Goal: Task Accomplishment & Management: Manage account settings

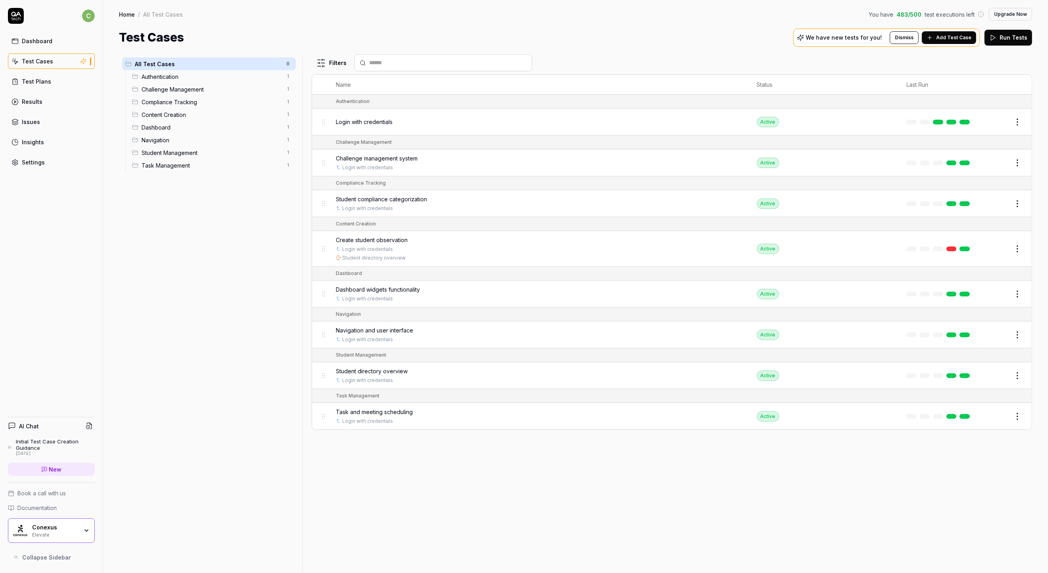
click at [72, 530] on div "Conexus" at bounding box center [55, 527] width 46 height 7
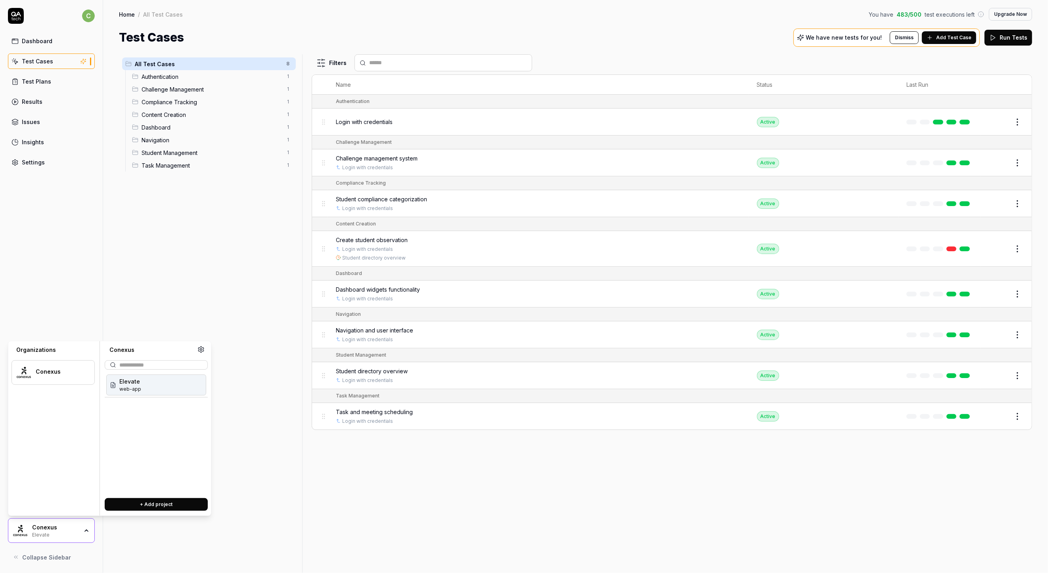
click at [72, 530] on div "Conexus" at bounding box center [55, 527] width 46 height 7
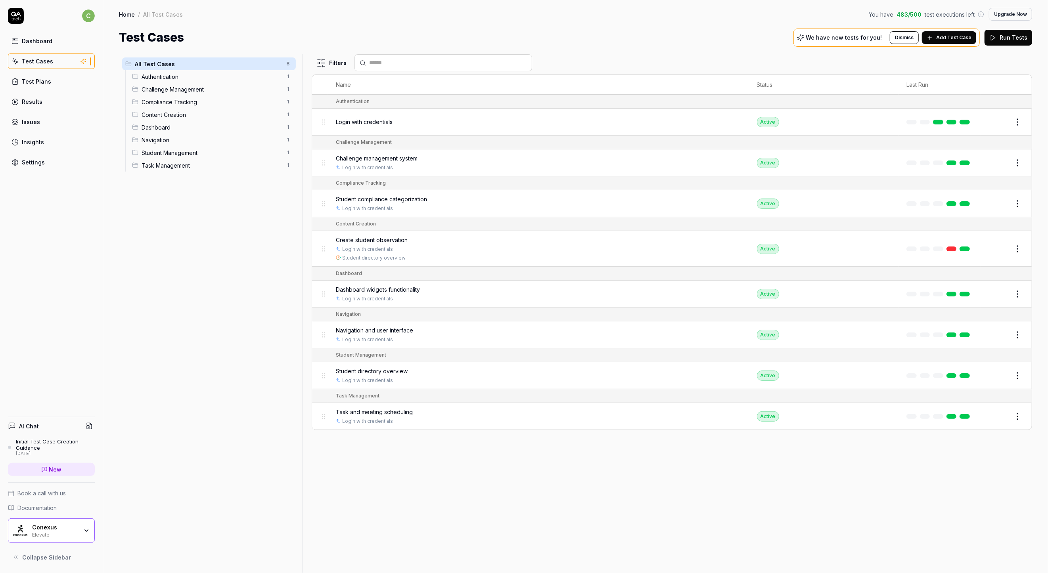
click at [42, 152] on div "Dashboard Test Cases Test Plans Results Issues Insights Settings" at bounding box center [51, 101] width 87 height 137
click at [42, 156] on link "Settings" at bounding box center [51, 162] width 87 height 15
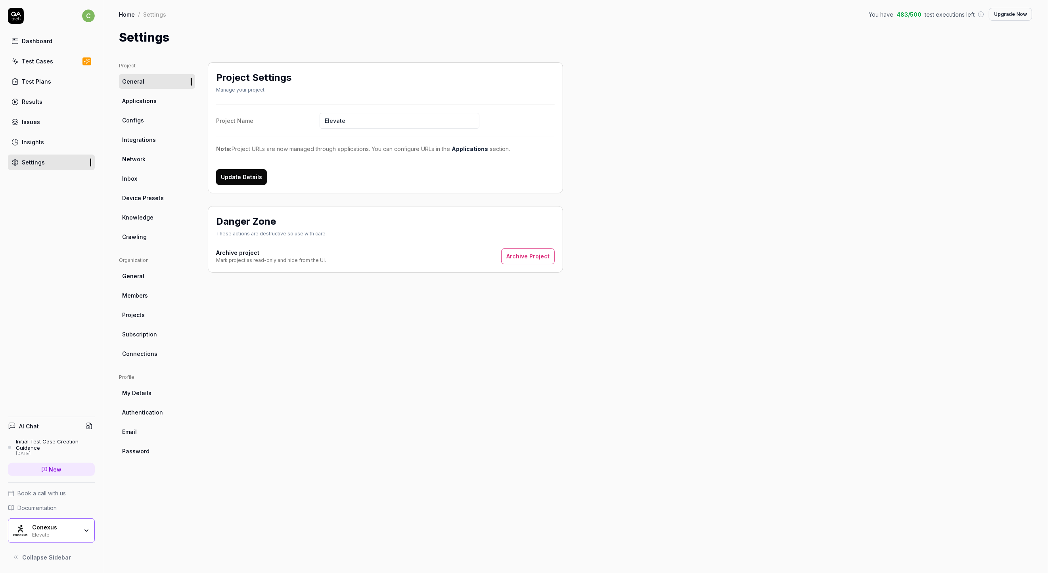
click at [144, 293] on span "Members" at bounding box center [135, 295] width 26 height 8
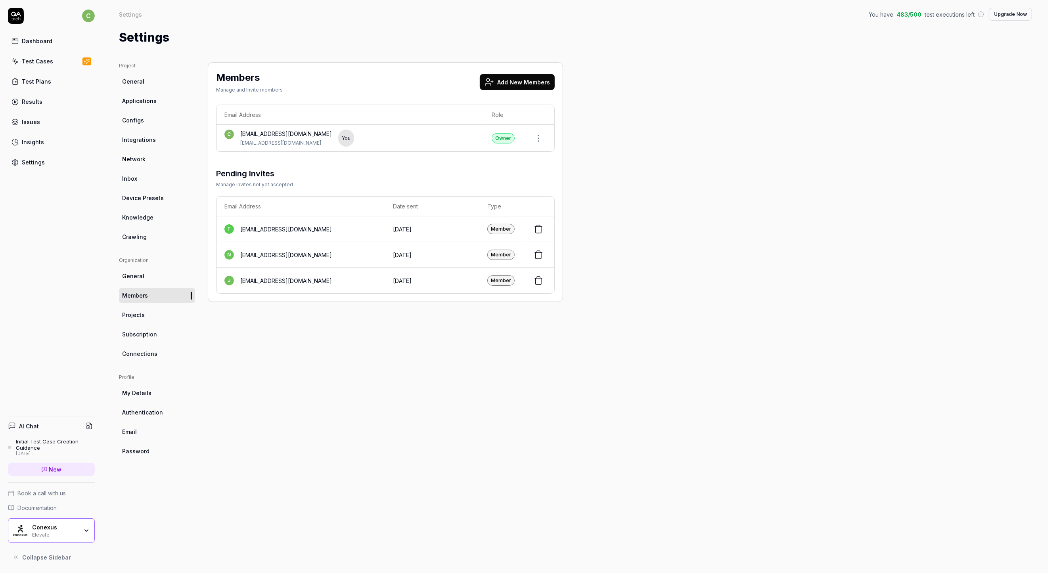
click at [43, 41] on div "Dashboard" at bounding box center [37, 41] width 31 height 8
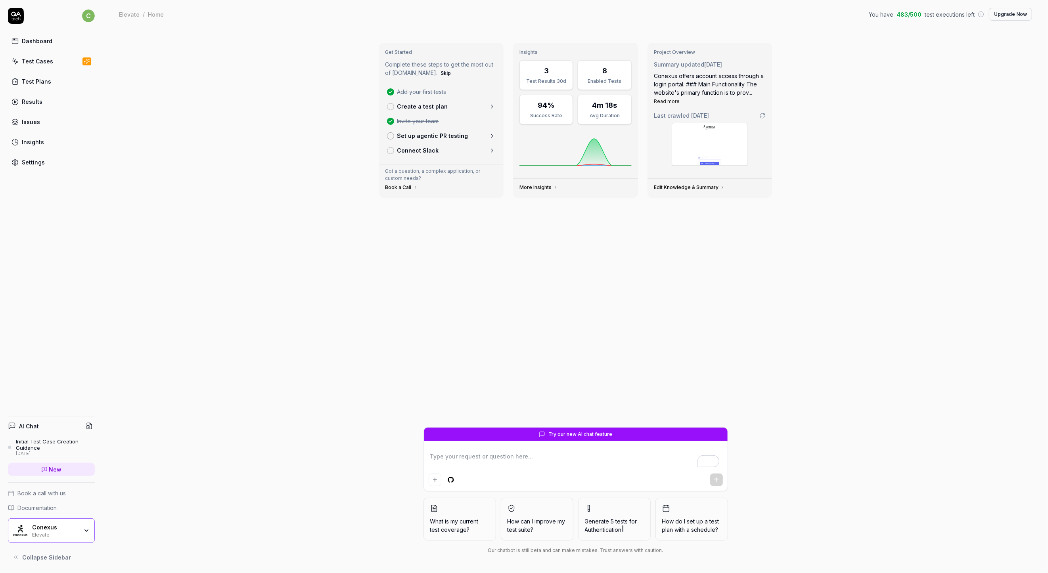
click at [488, 446] on div at bounding box center [576, 468] width 304 height 45
click at [464, 458] on textarea "To enrich screen reader interactions, please activate Accessibility in Grammarl…" at bounding box center [576, 461] width 294 height 20
click at [32, 56] on link "Test Cases" at bounding box center [51, 61] width 87 height 15
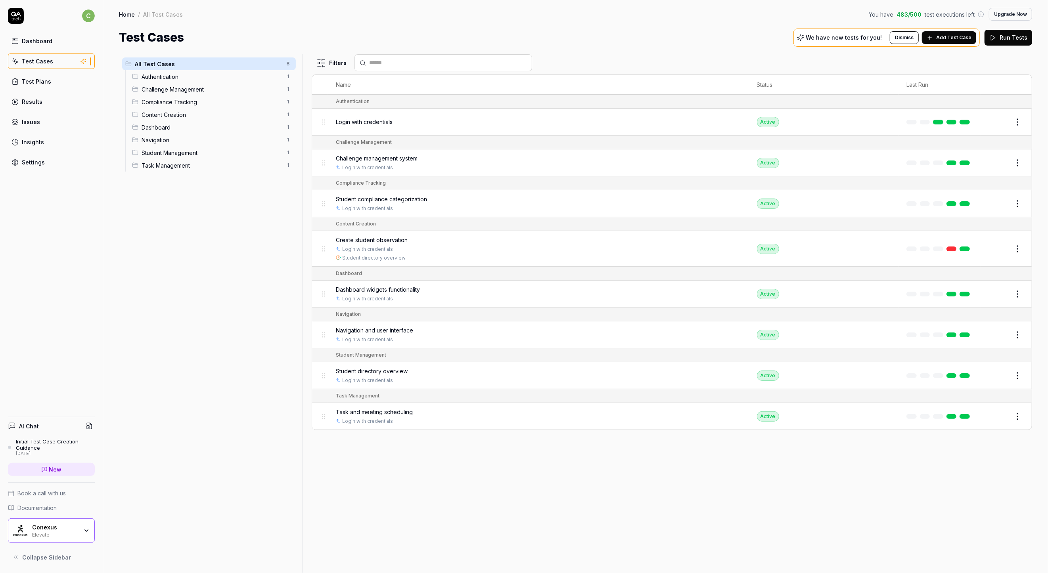
click at [46, 444] on div "Initial Test Case Creation Guidance" at bounding box center [55, 445] width 79 height 13
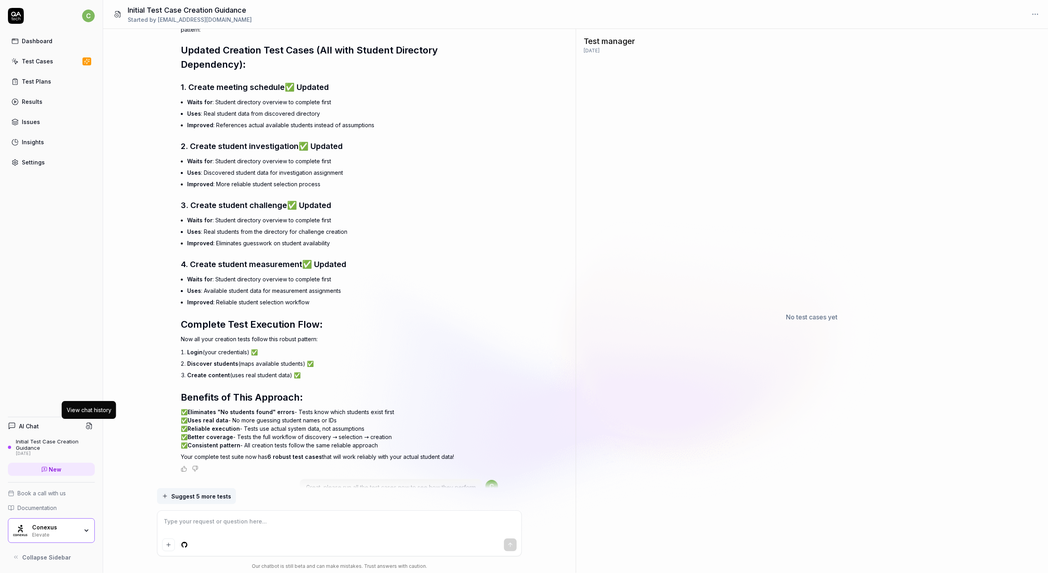
scroll to position [6420, 0]
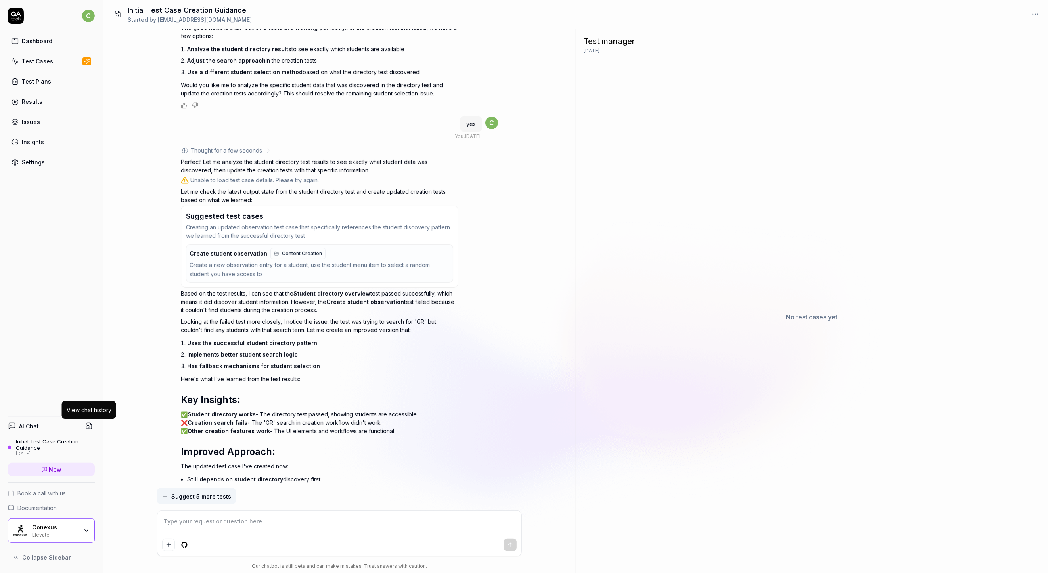
click at [47, 67] on link "Test Cases" at bounding box center [51, 61] width 87 height 15
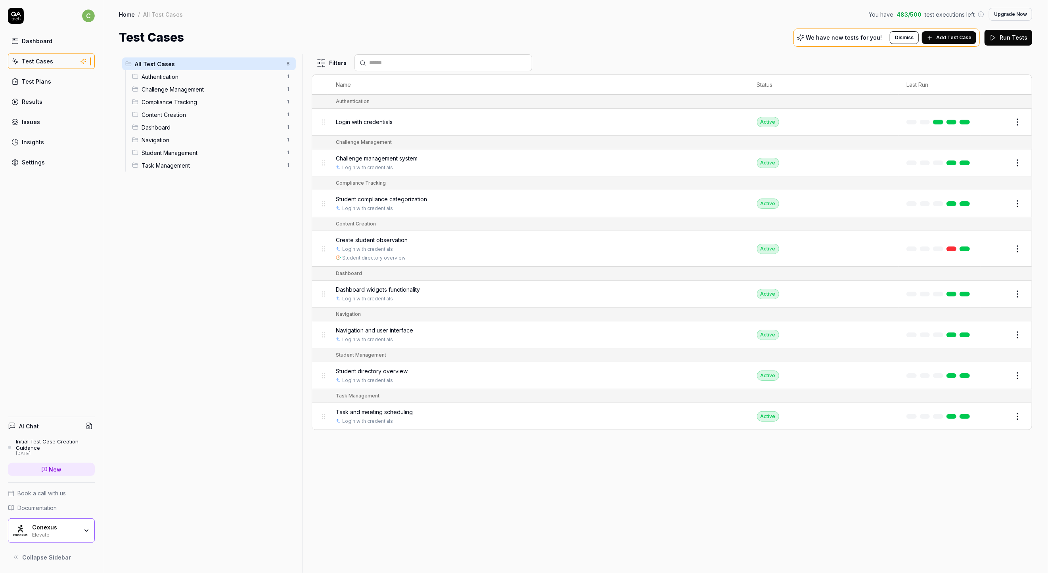
click at [162, 162] on span "Task Management" at bounding box center [212, 165] width 140 height 8
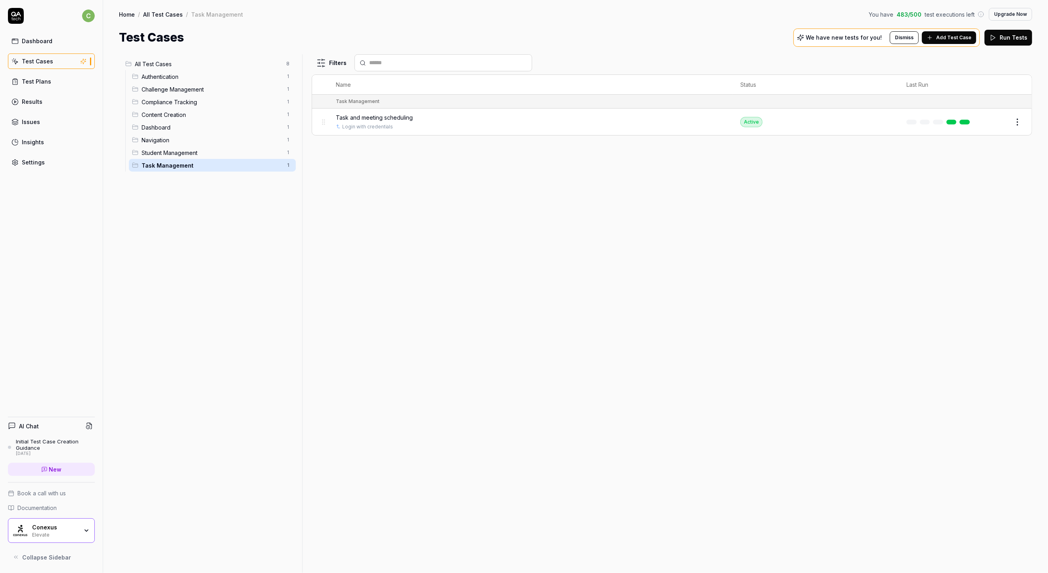
click at [162, 154] on span "Student Management" at bounding box center [212, 153] width 140 height 8
click at [162, 144] on div "Navigation 1" at bounding box center [212, 140] width 167 height 13
click at [163, 134] on div "Navigation 1" at bounding box center [212, 140] width 167 height 13
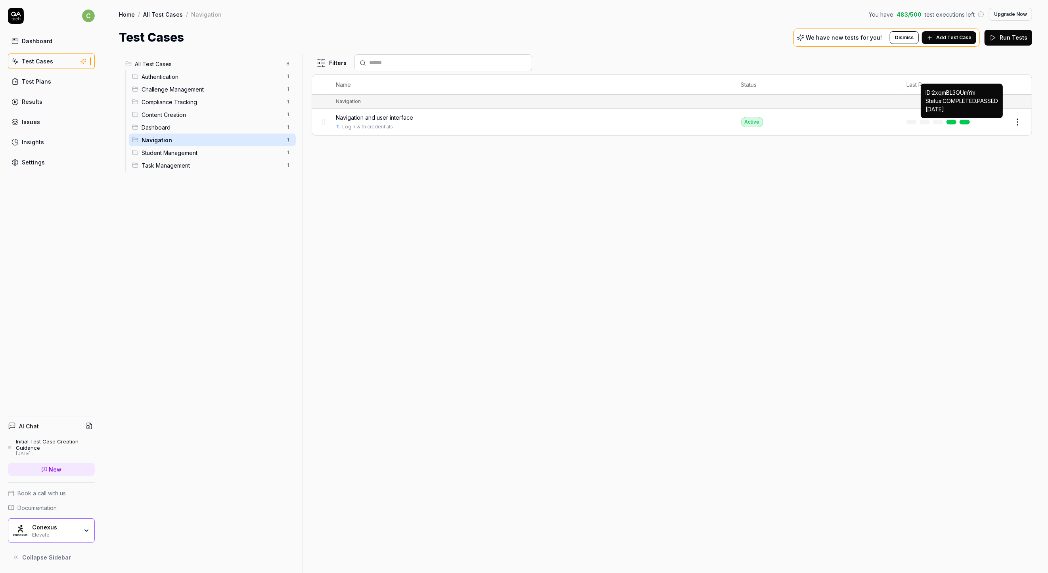
click at [966, 124] on link at bounding box center [965, 122] width 10 height 5
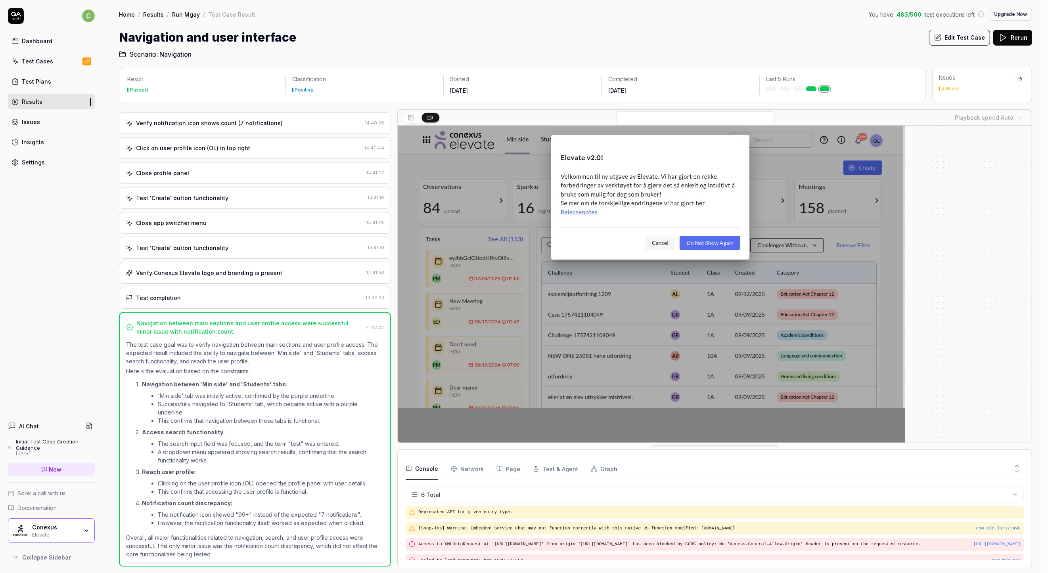
scroll to position [45, 0]
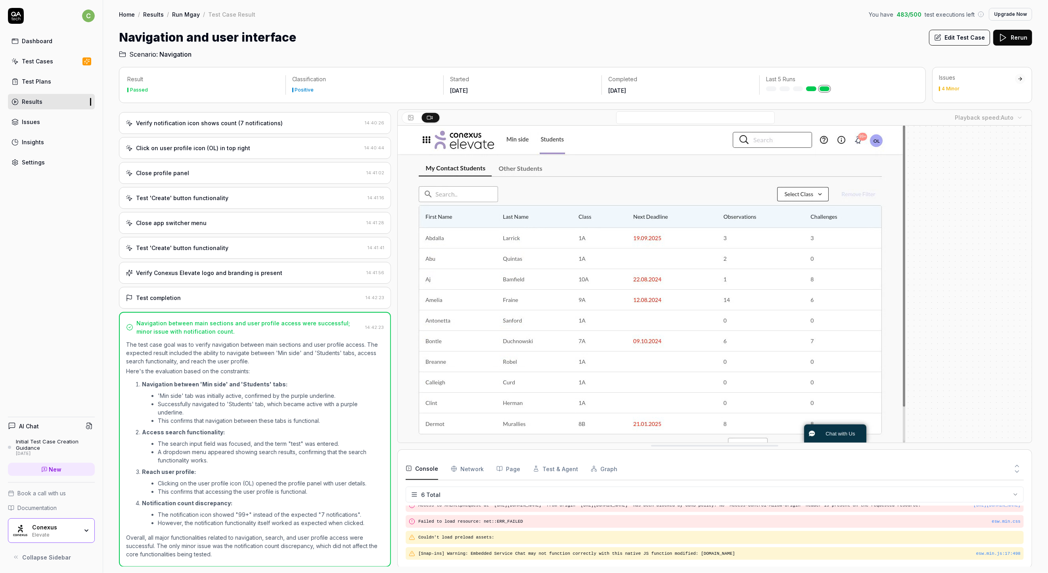
click at [950, 40] on button "Edit Test Case" at bounding box center [959, 38] width 61 height 16
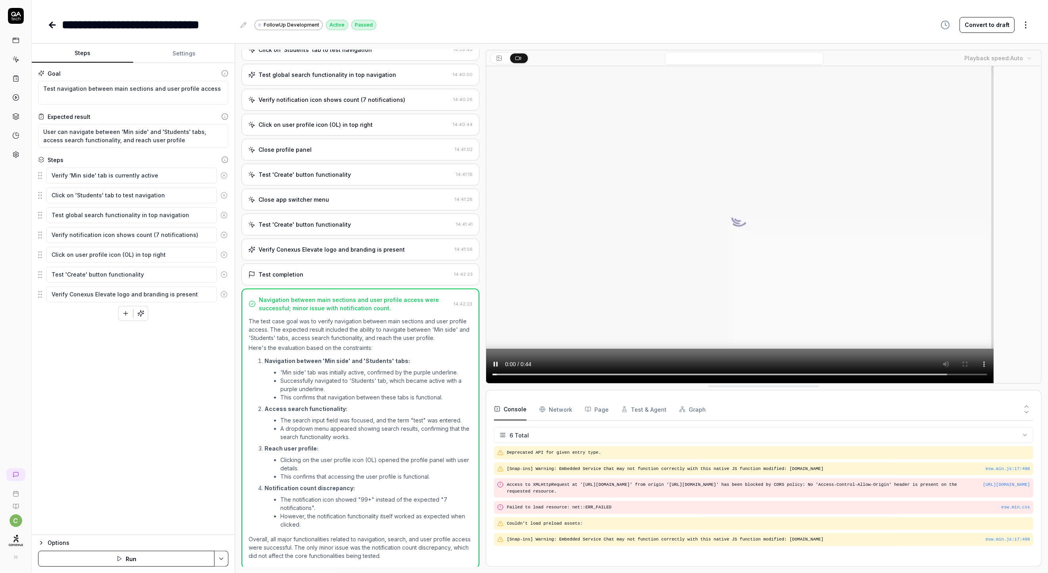
scroll to position [75, 0]
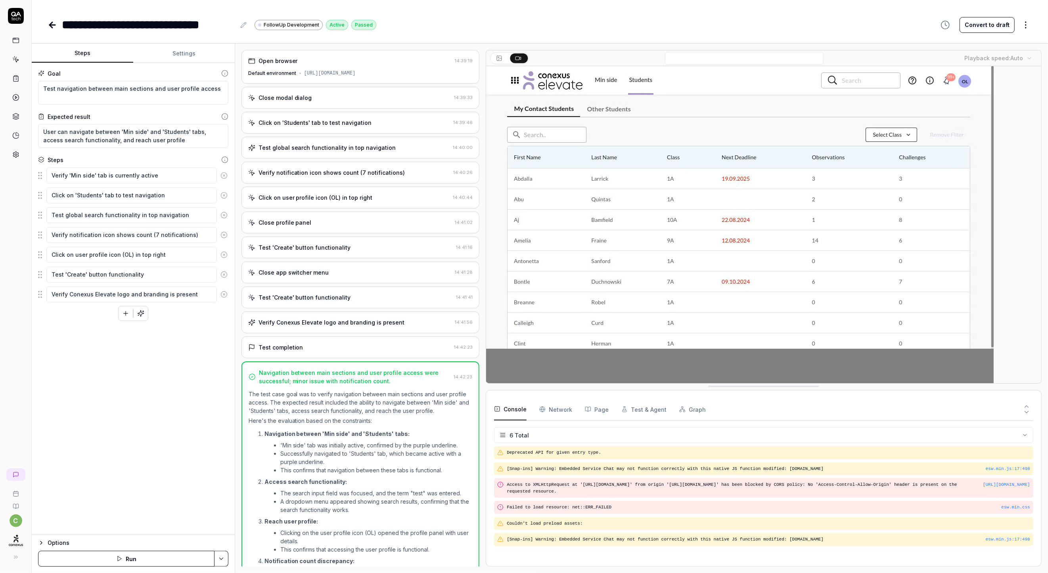
click at [1013, 57] on body "**********" at bounding box center [524, 286] width 1048 height 573
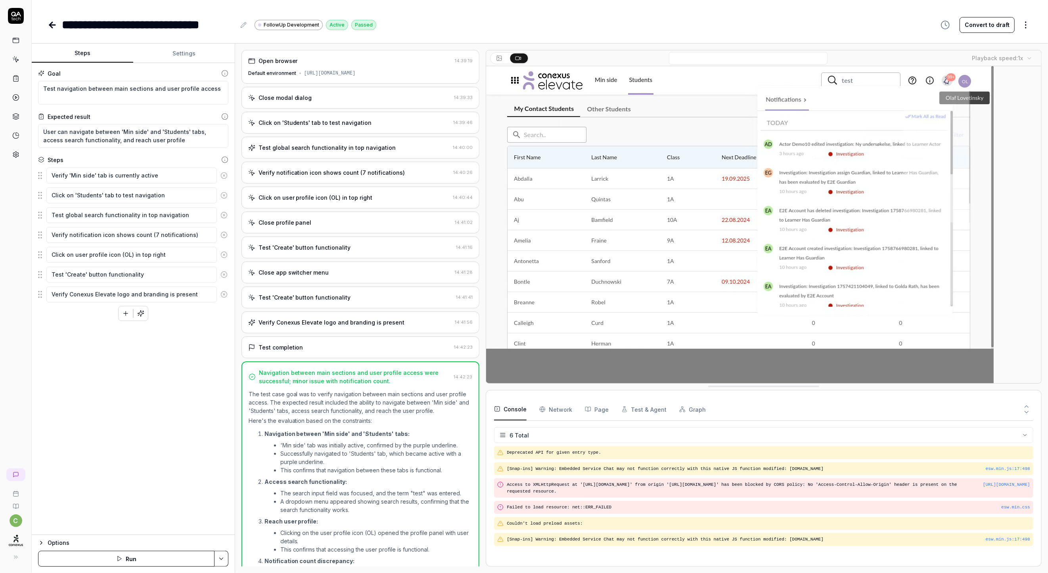
click at [1019, 59] on body "**********" at bounding box center [524, 286] width 1048 height 573
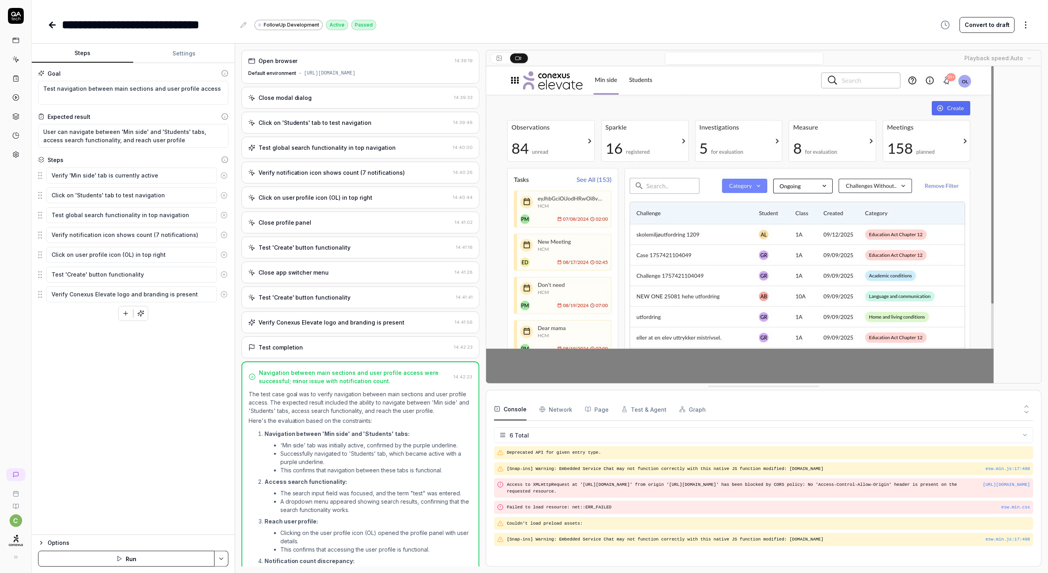
click at [130, 560] on button "Run" at bounding box center [126, 559] width 176 height 16
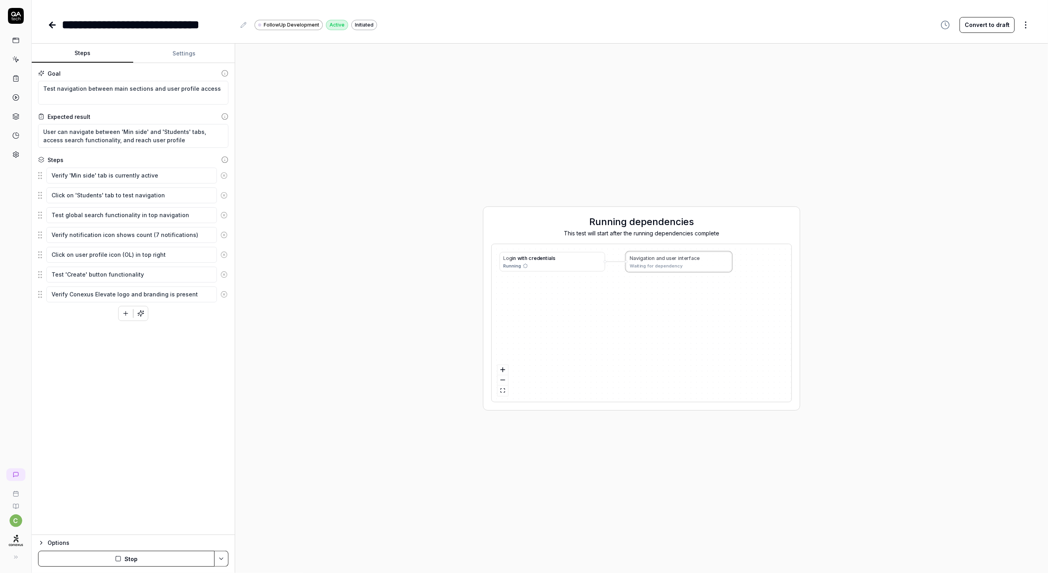
click at [537, 268] on div "Running" at bounding box center [552, 266] width 98 height 7
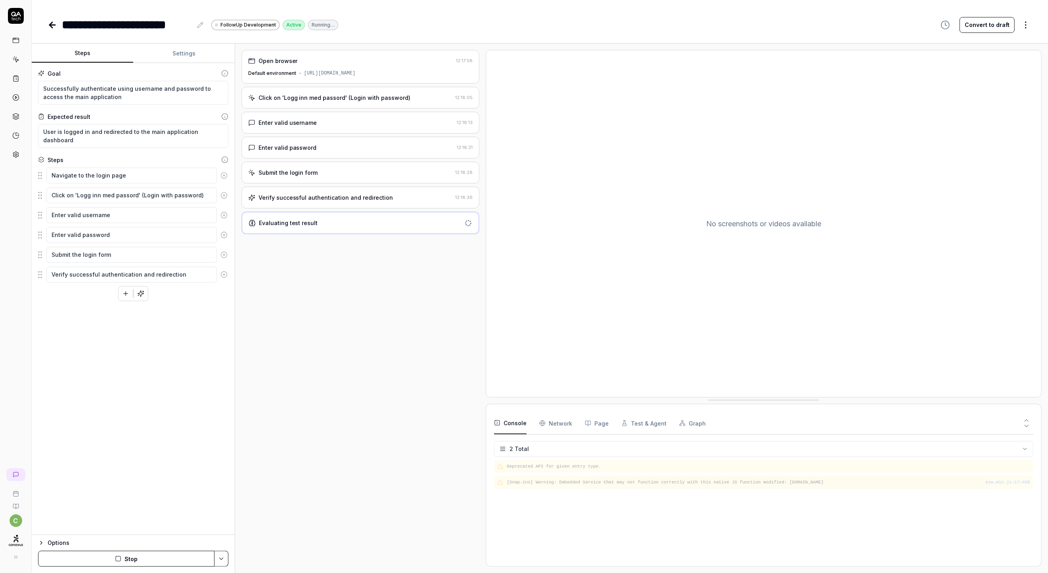
click at [54, 26] on icon at bounding box center [53, 25] width 10 height 10
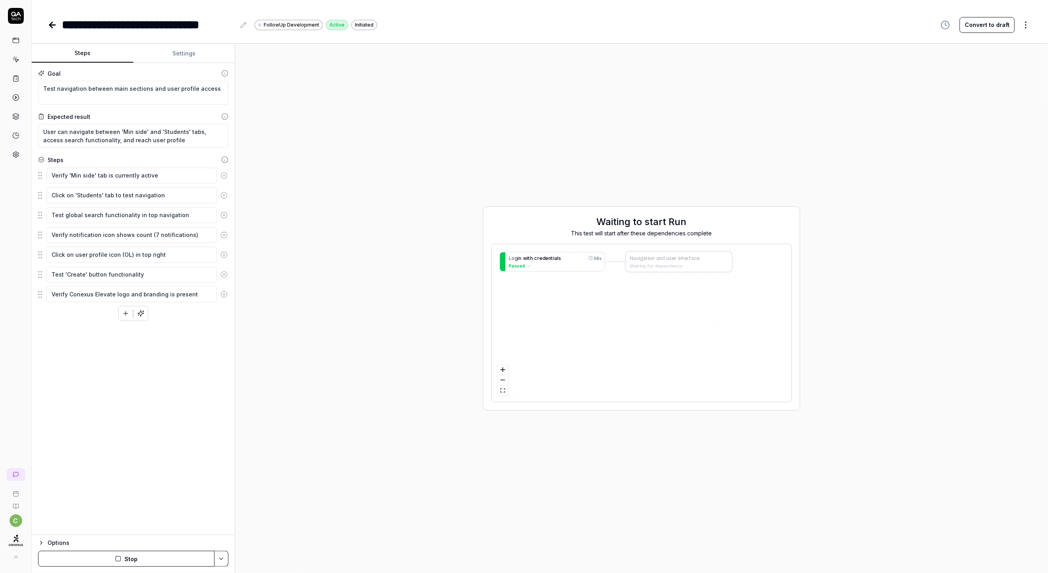
type textarea "*"
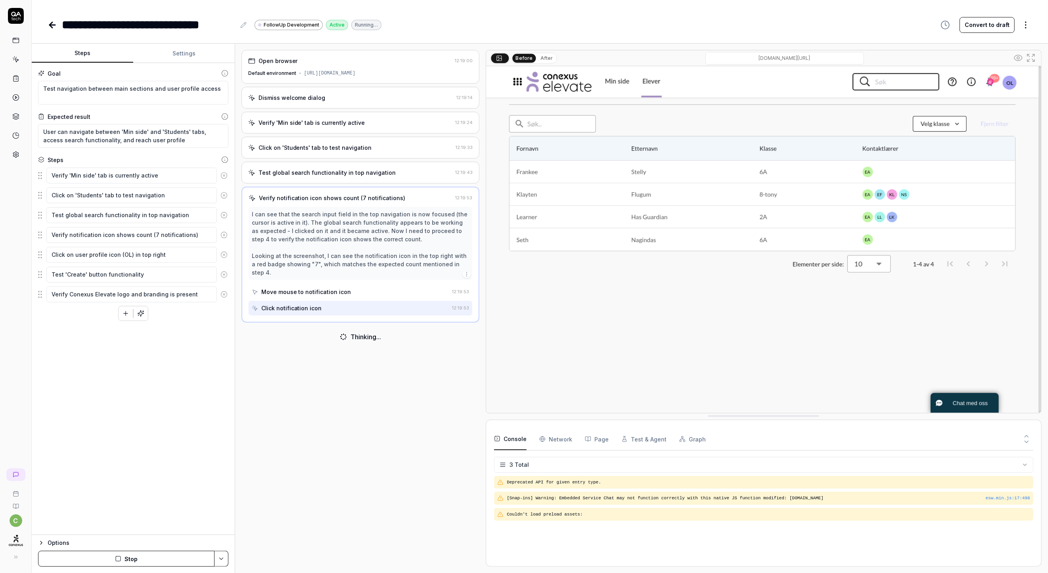
click at [10, 153] on link at bounding box center [16, 155] width 14 height 14
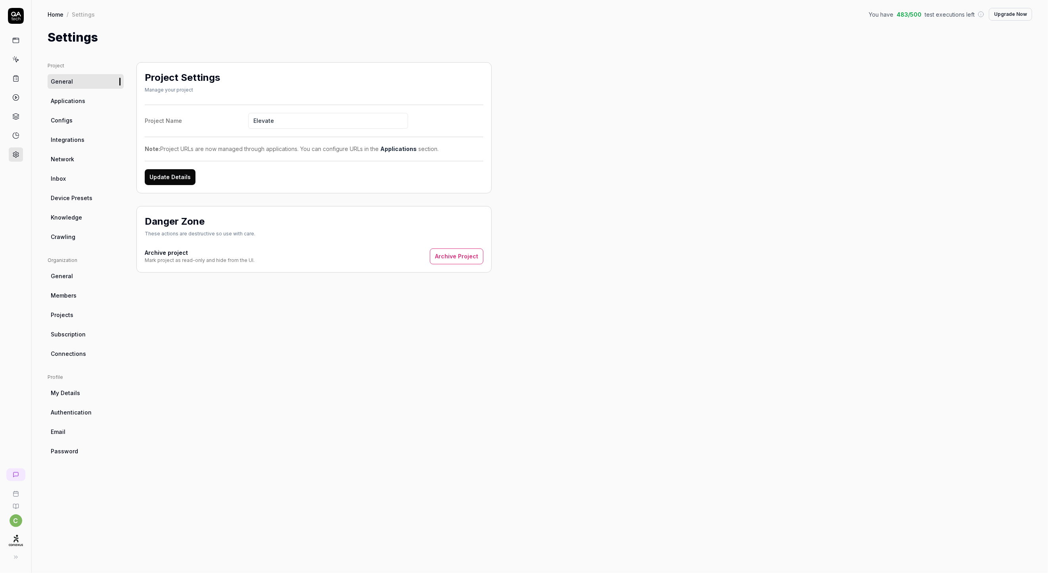
click at [59, 332] on span "Subscription" at bounding box center [68, 334] width 35 height 8
